Goal: Transaction & Acquisition: Purchase product/service

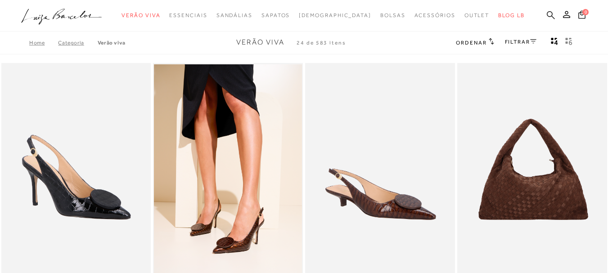
click at [547, 15] on icon at bounding box center [551, 15] width 8 height 9
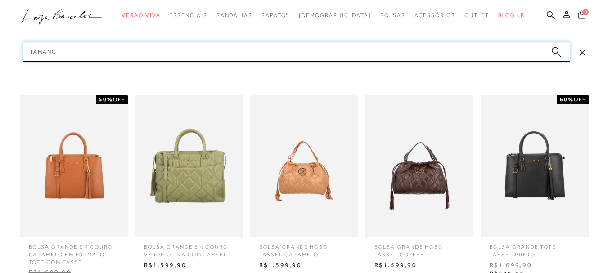
type input "tamanco"
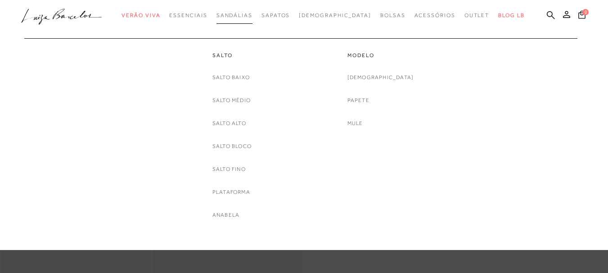
click at [252, 16] on span "Sandálias" at bounding box center [234, 15] width 36 height 6
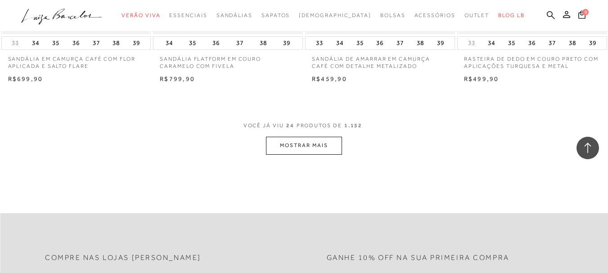
scroll to position [1703, 0]
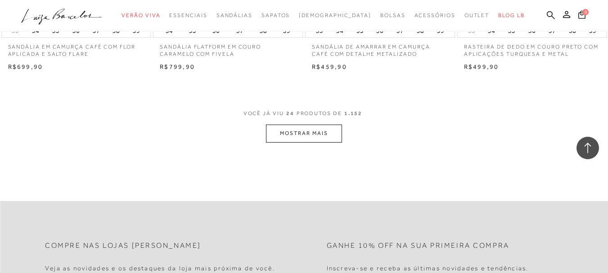
click at [316, 131] on button "MOSTRAR MAIS" at bounding box center [304, 134] width 76 height 18
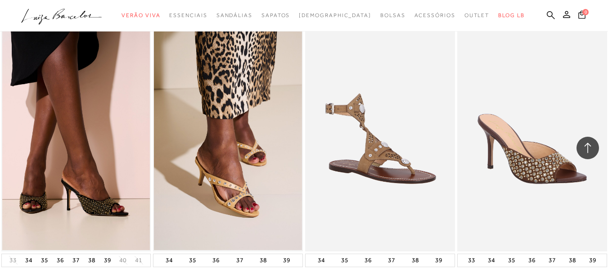
scroll to position [3221, 0]
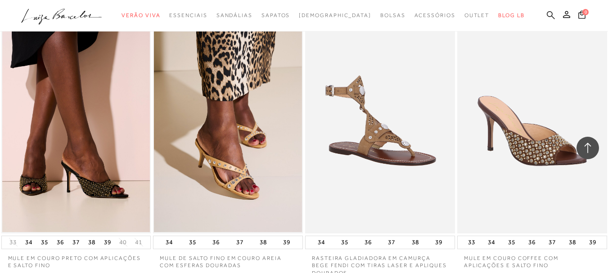
click at [547, 15] on icon at bounding box center [551, 15] width 8 height 9
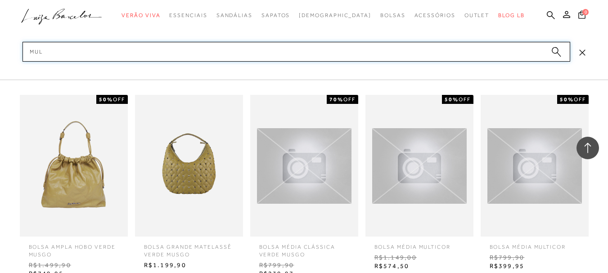
type input "mule"
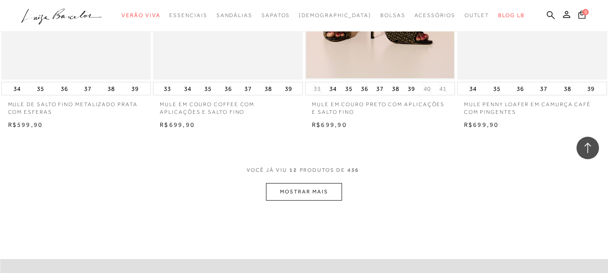
scroll to position [826, 0]
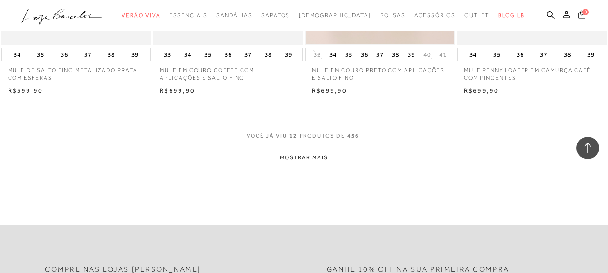
click at [323, 159] on button "MOSTRAR MAIS" at bounding box center [304, 158] width 76 height 18
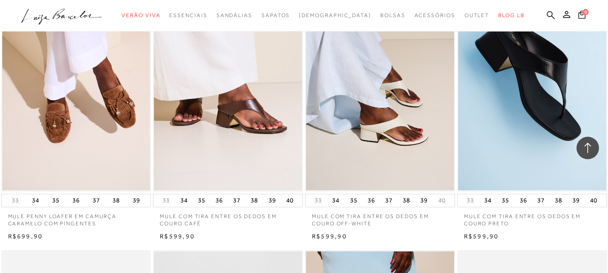
scroll to position [955, 0]
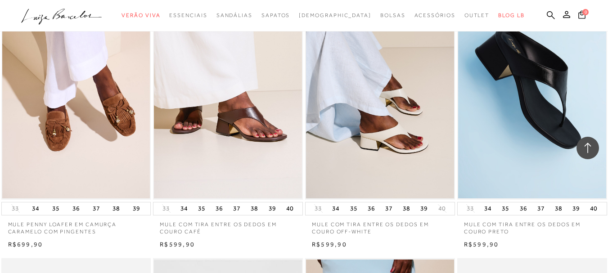
click at [393, 129] on img at bounding box center [380, 87] width 148 height 222
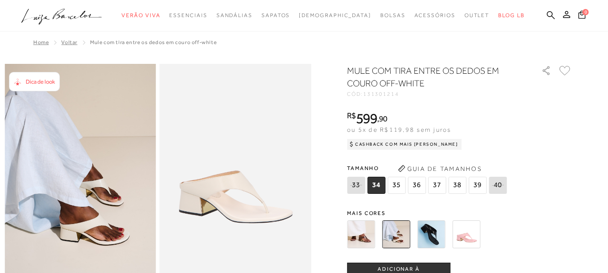
click at [471, 241] on img at bounding box center [466, 234] width 28 height 28
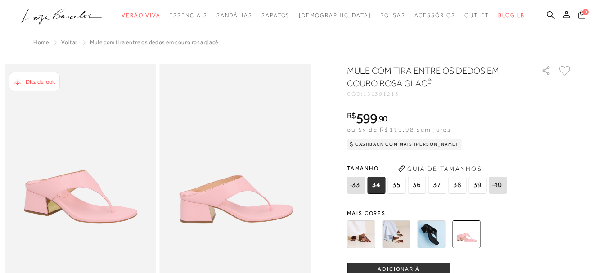
click at [403, 243] on img at bounding box center [396, 234] width 28 height 28
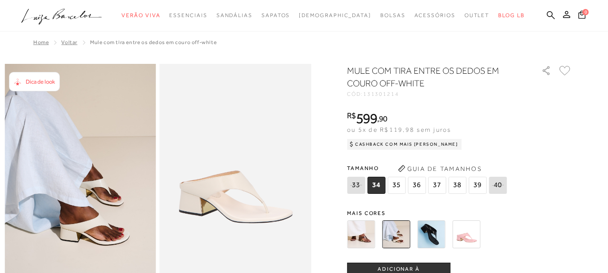
click at [368, 240] on img at bounding box center [361, 234] width 28 height 28
